Goal: Check status: Check status

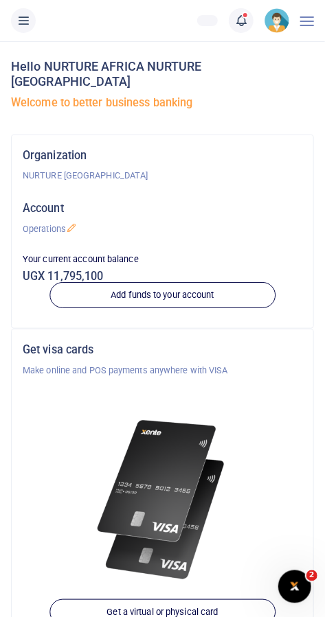
click at [237, 22] on icon at bounding box center [241, 20] width 14 height 15
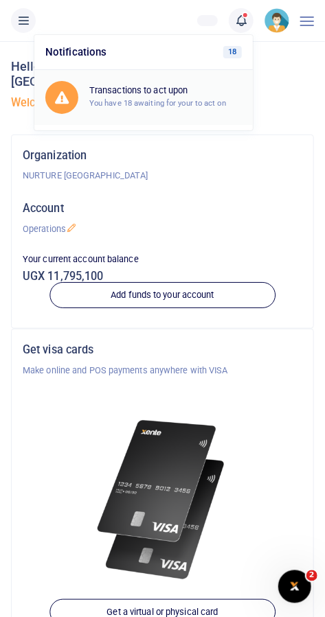
click at [196, 98] on small "You have 18 awaiting for your to act on" at bounding box center [157, 103] width 137 height 10
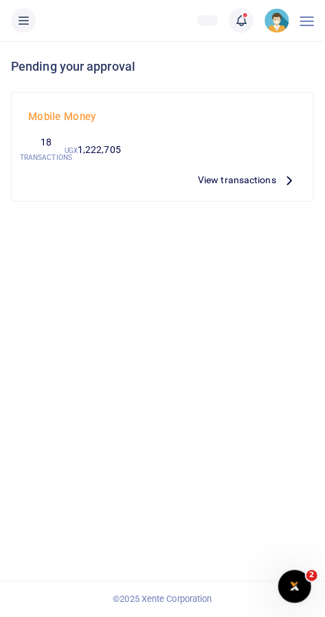
click at [25, 19] on icon at bounding box center [23, 20] width 14 height 15
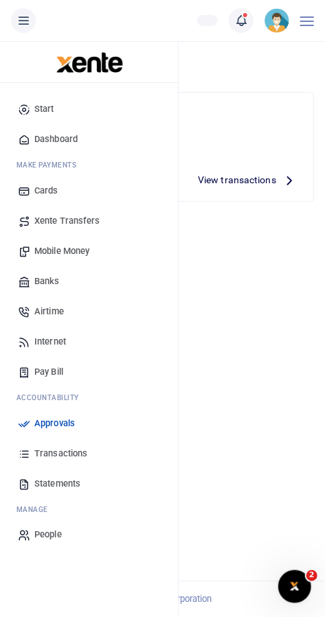
click at [86, 453] on span "Transactions" at bounding box center [60, 454] width 53 height 14
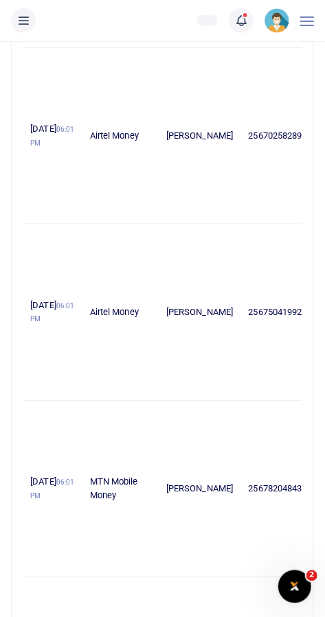
scroll to position [1476, 0]
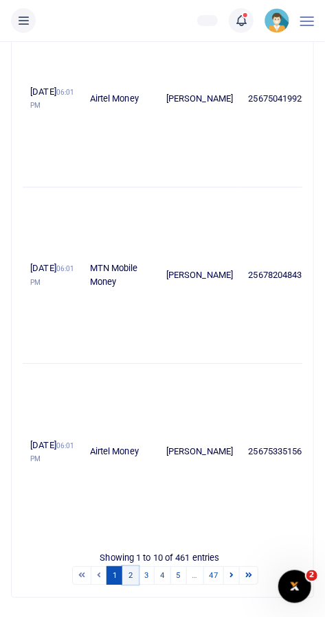
click at [130, 585] on link "2" at bounding box center [130, 575] width 16 height 19
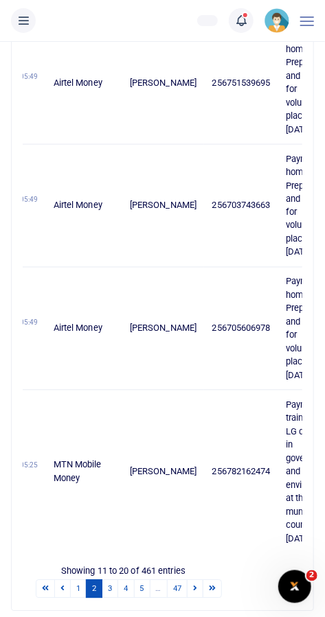
scroll to position [0, 0]
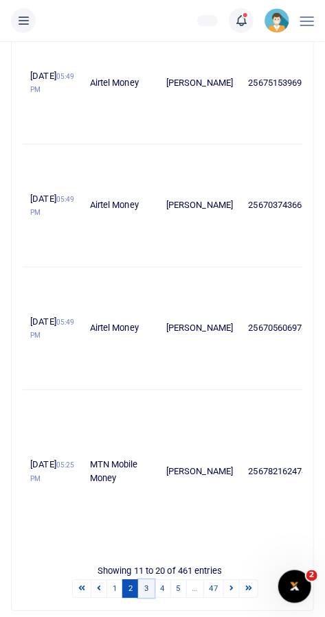
click at [146, 585] on link "3" at bounding box center [146, 589] width 16 height 19
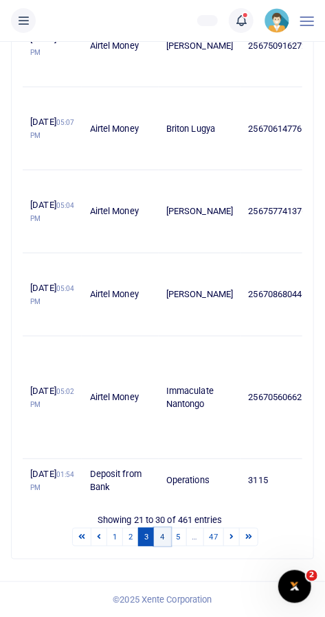
click at [162, 537] on link "4" at bounding box center [162, 537] width 16 height 19
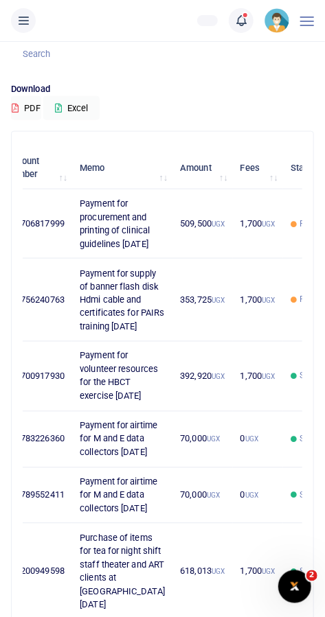
scroll to position [182, 0]
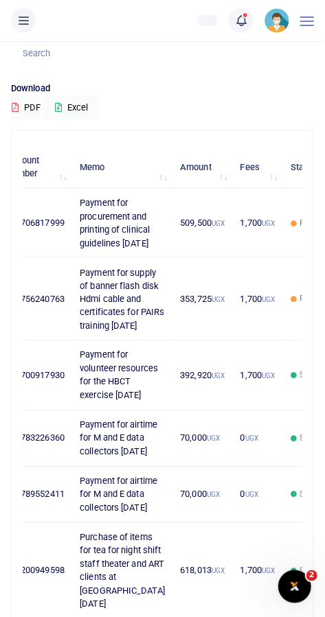
click at [65, 616] on div at bounding box center [163, 608] width 240 height 16
